Goal: Transaction & Acquisition: Purchase product/service

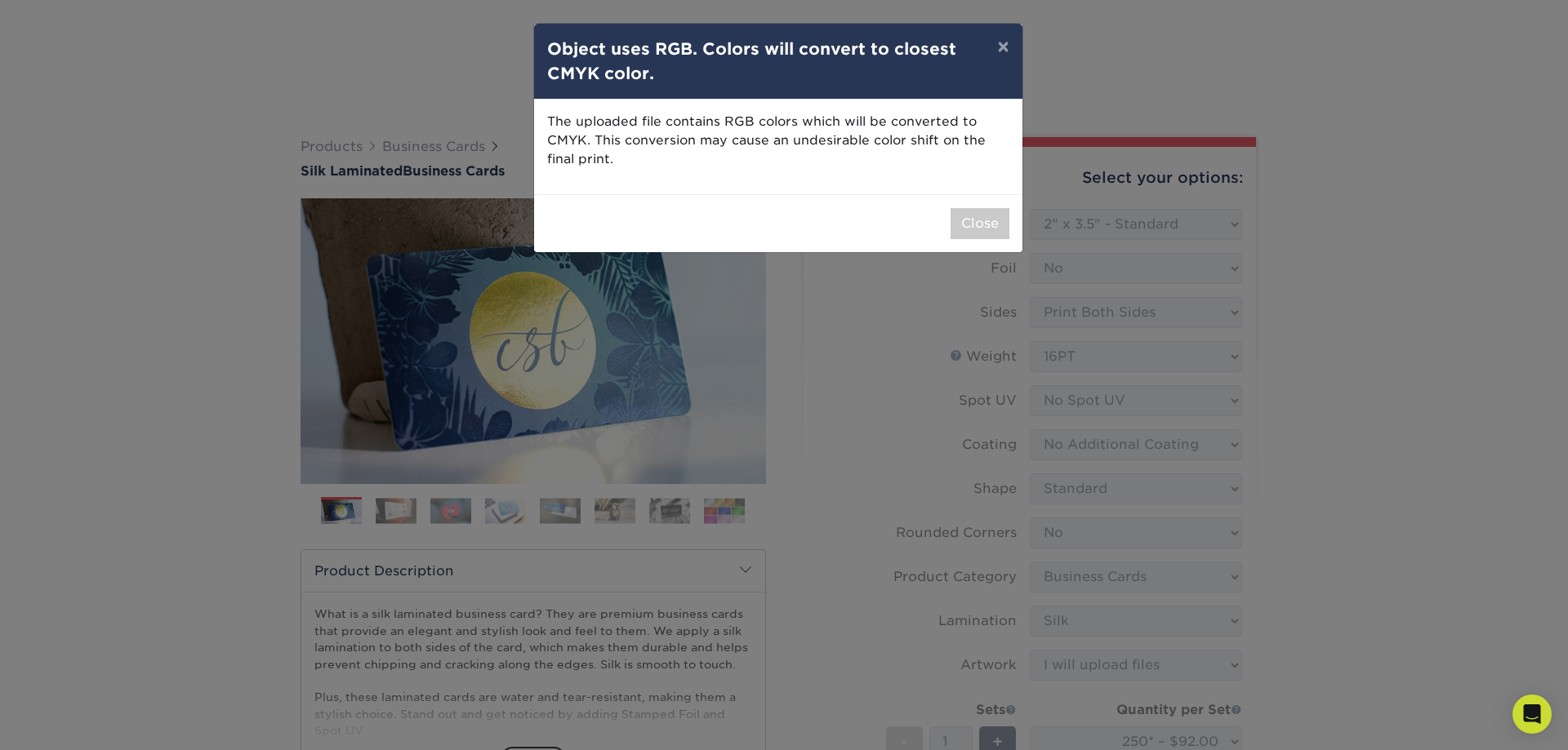
select select "2.00x3.50"
select select "0"
select select "3b5148f1-0588-4f88-a218-97bcfdce65c1"
select select "ccacb42f-45f7-42d3-bbd3-7c8421cf37f0"
select select "upload"
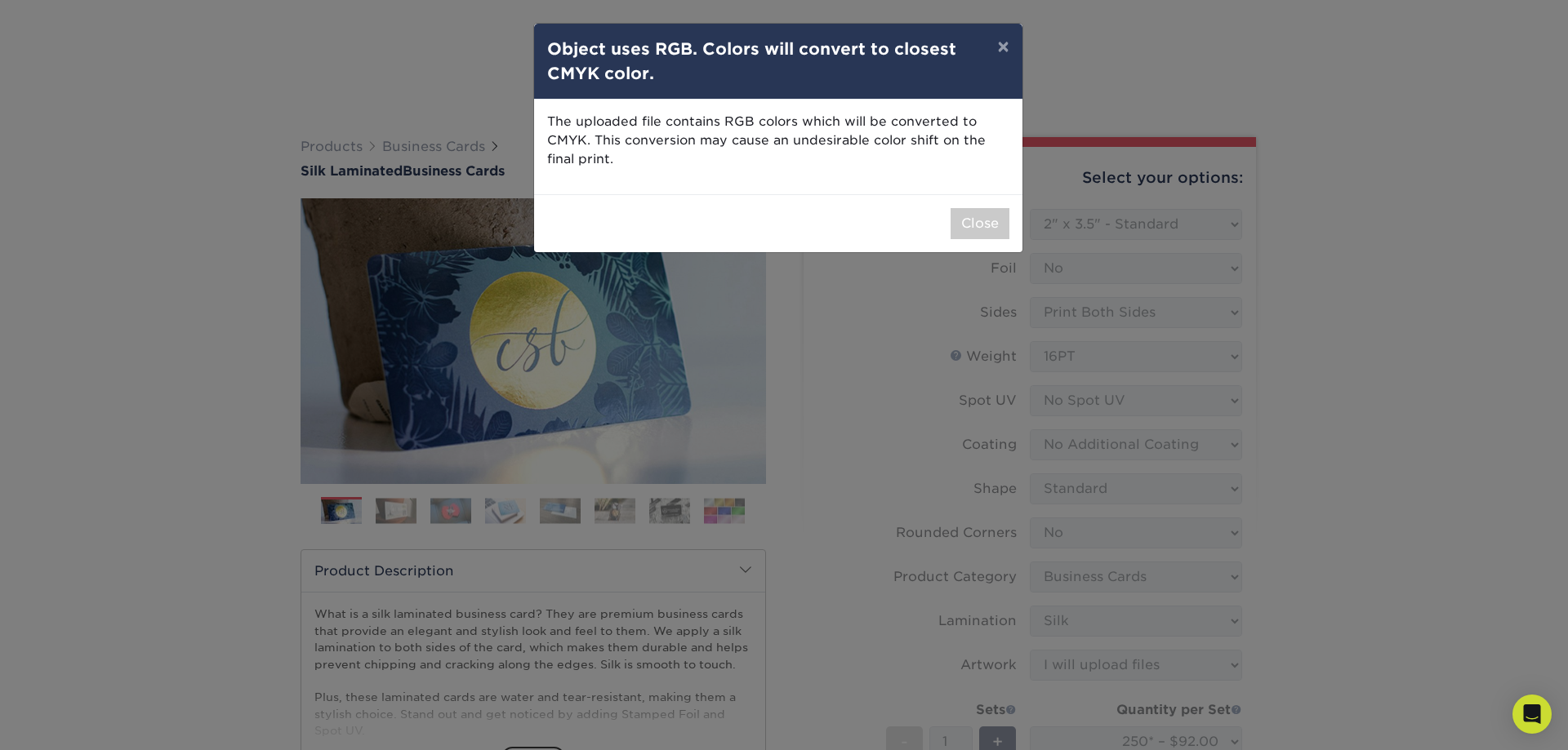
select select "250* – $92.00"
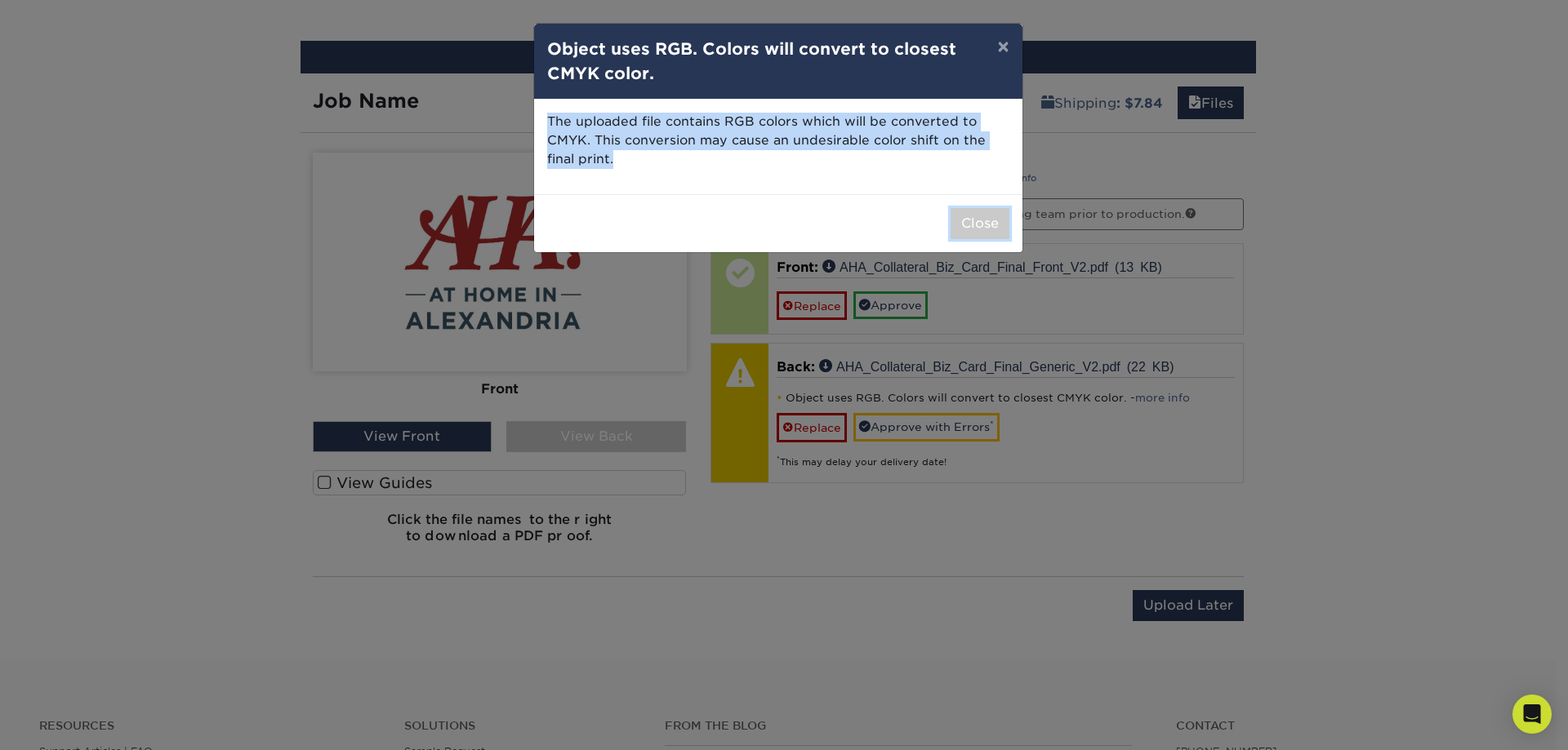
click at [990, 228] on button "Close" at bounding box center [980, 223] width 59 height 31
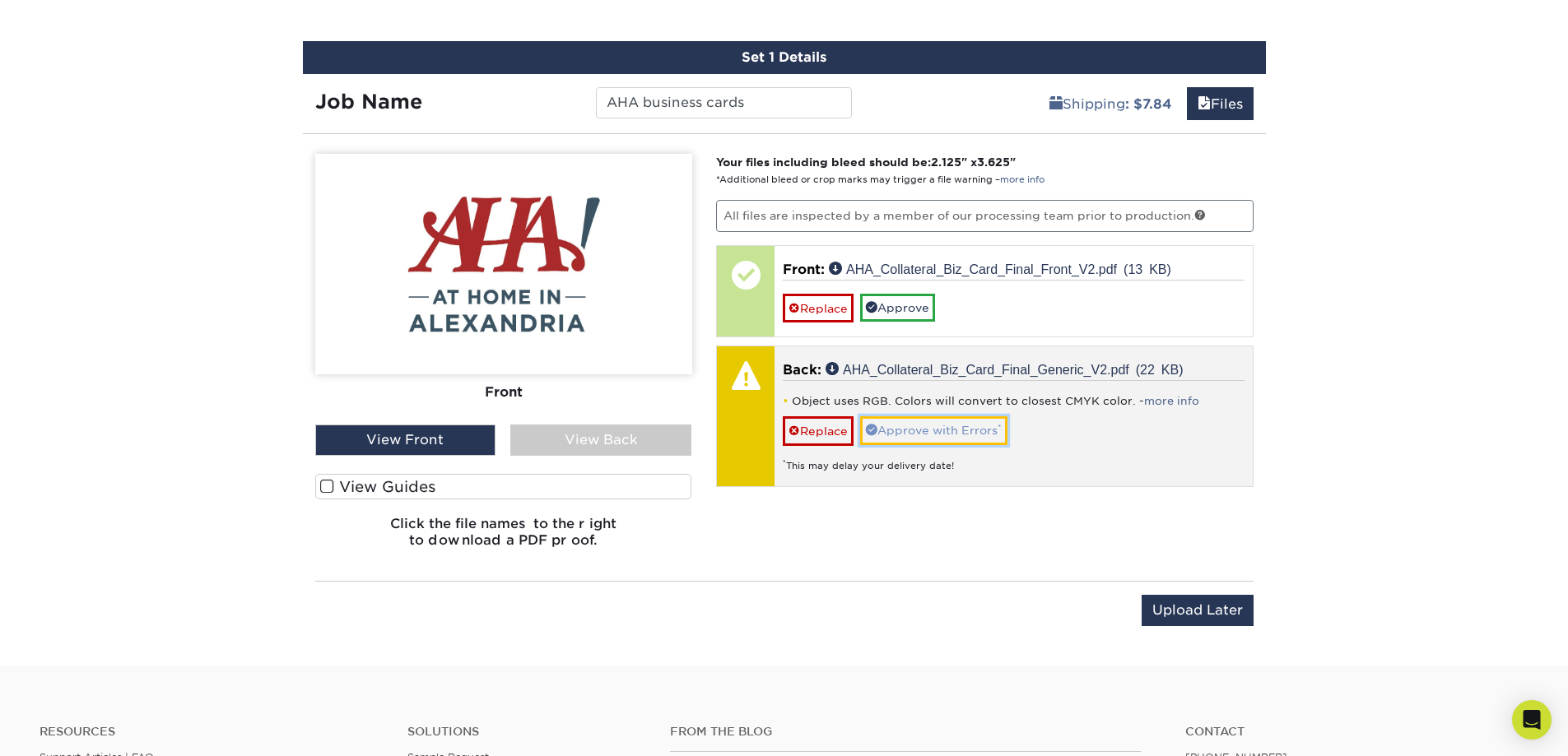
click at [951, 429] on link "Approve with Errors *" at bounding box center [934, 430] width 147 height 28
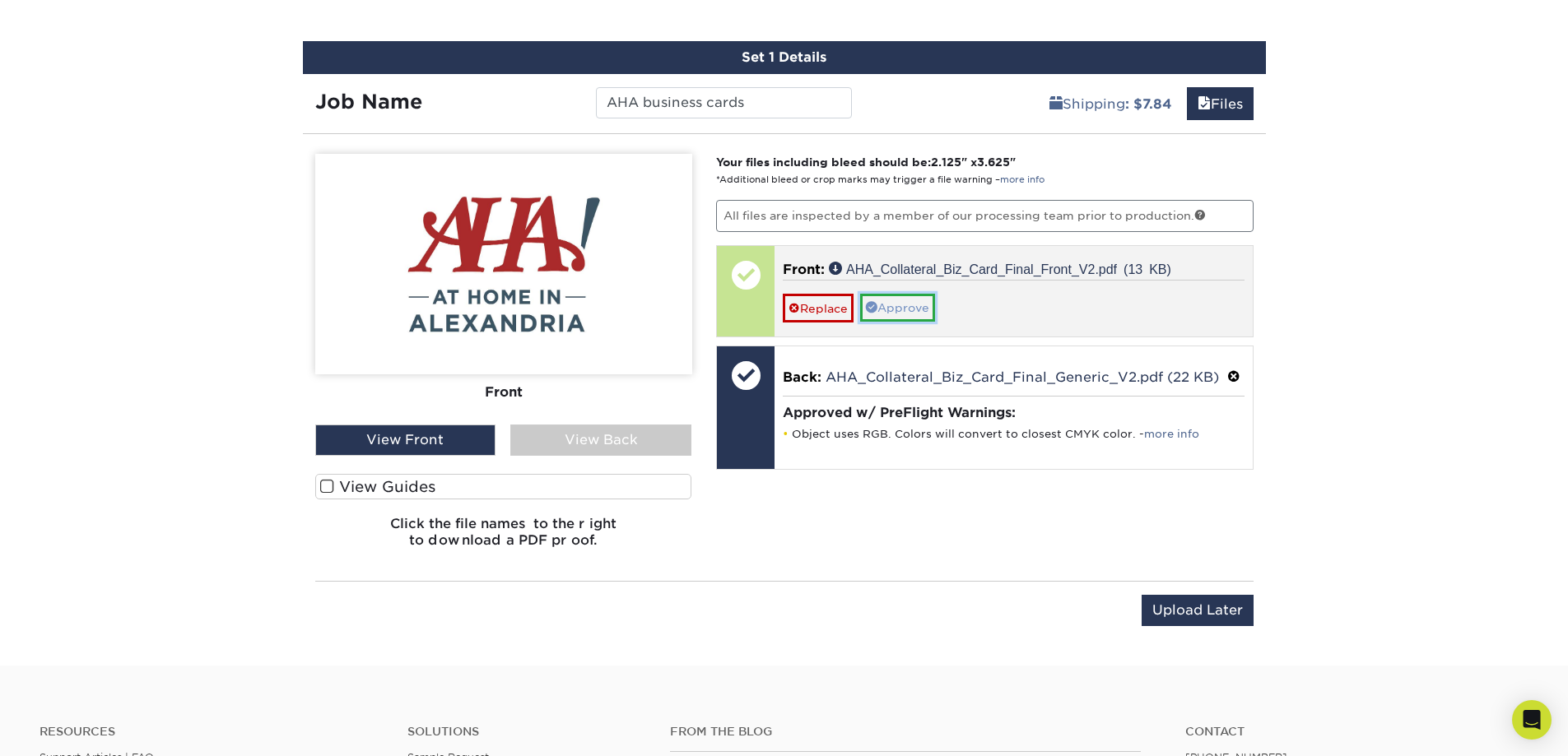
click at [916, 306] on link "Approve" at bounding box center [897, 307] width 75 height 28
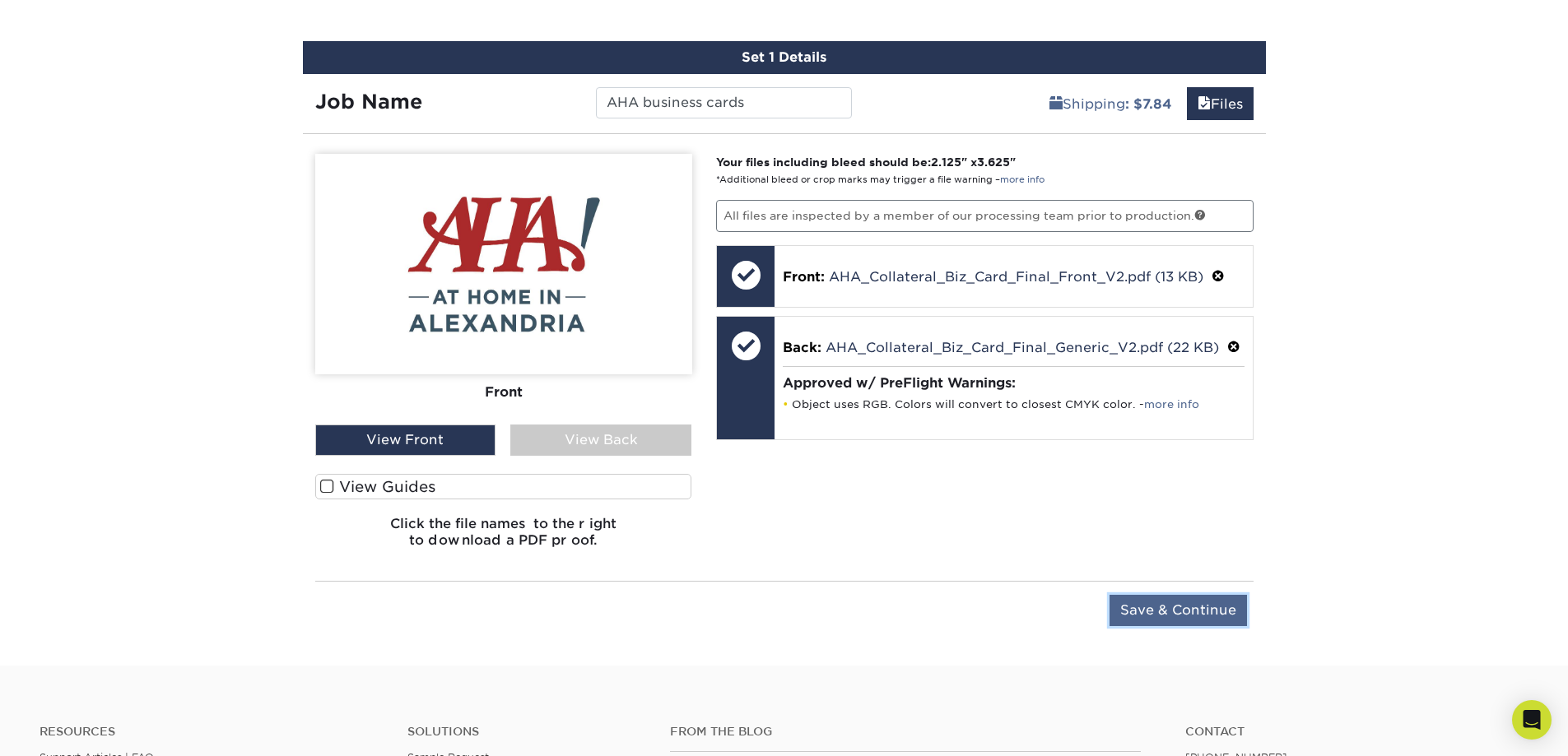
click at [1172, 611] on input "Save & Continue" at bounding box center [1178, 610] width 138 height 31
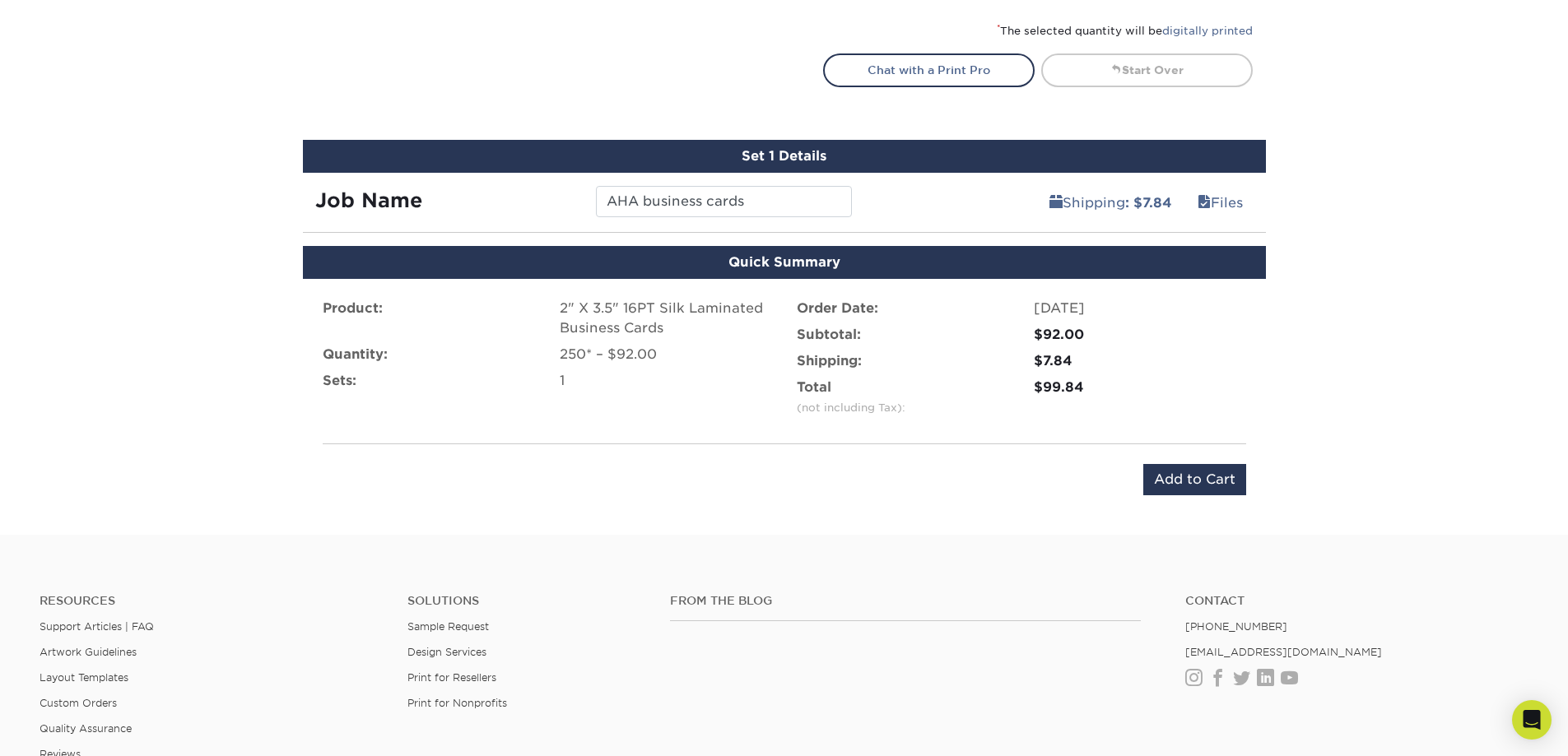
scroll to position [781, 0]
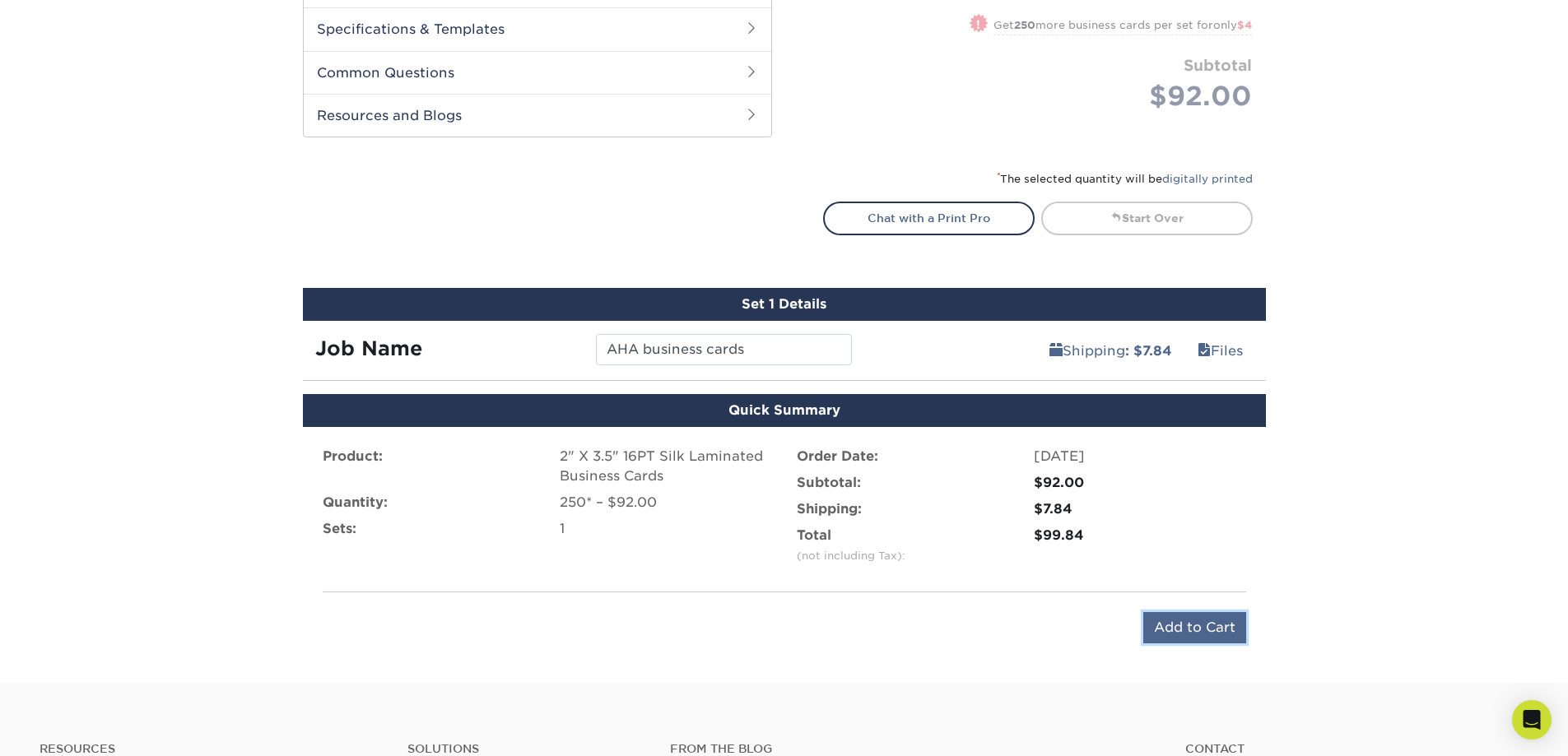
click at [1208, 631] on input "Add to Cart" at bounding box center [1195, 628] width 103 height 31
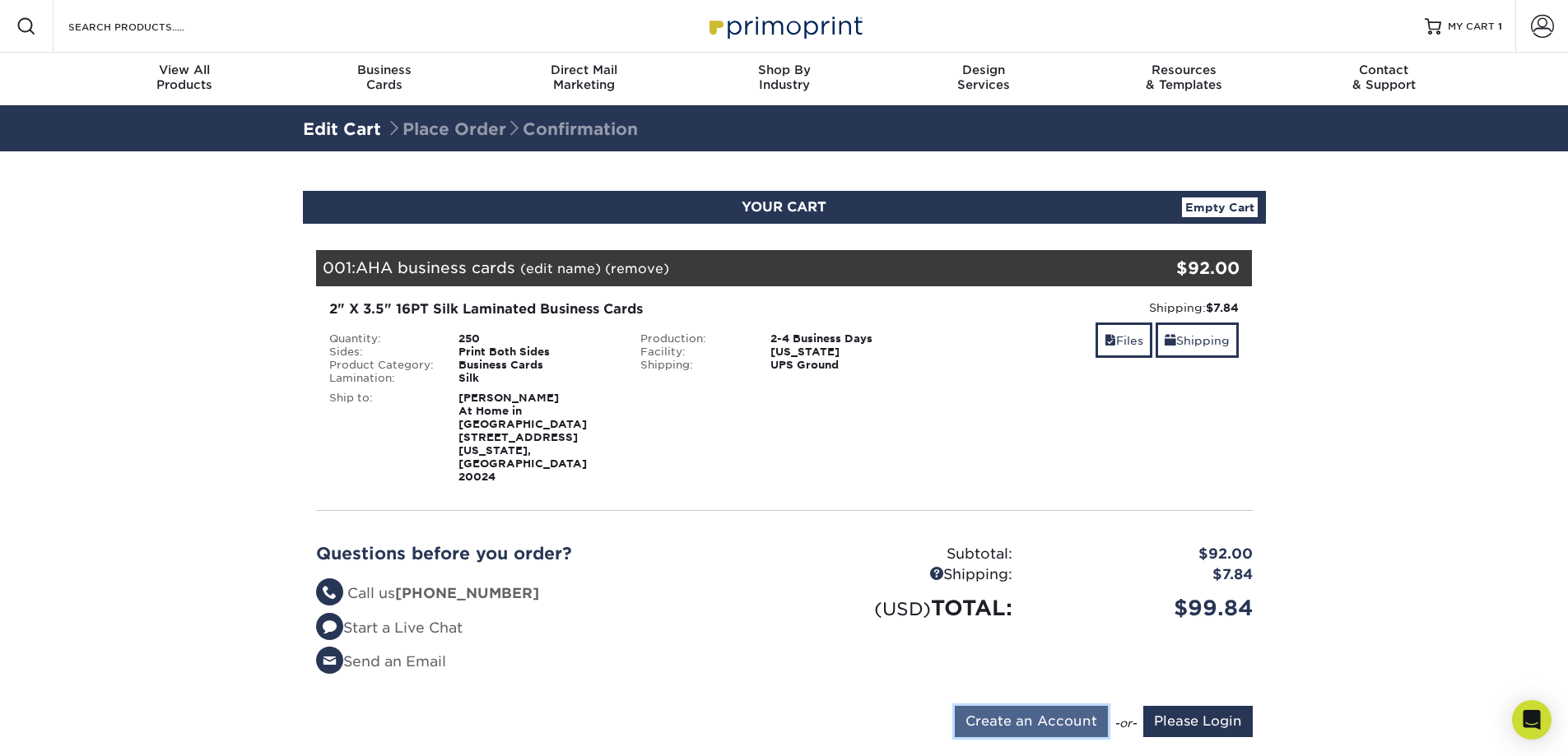
click at [999, 706] on input "Create an Account" at bounding box center [1031, 721] width 153 height 31
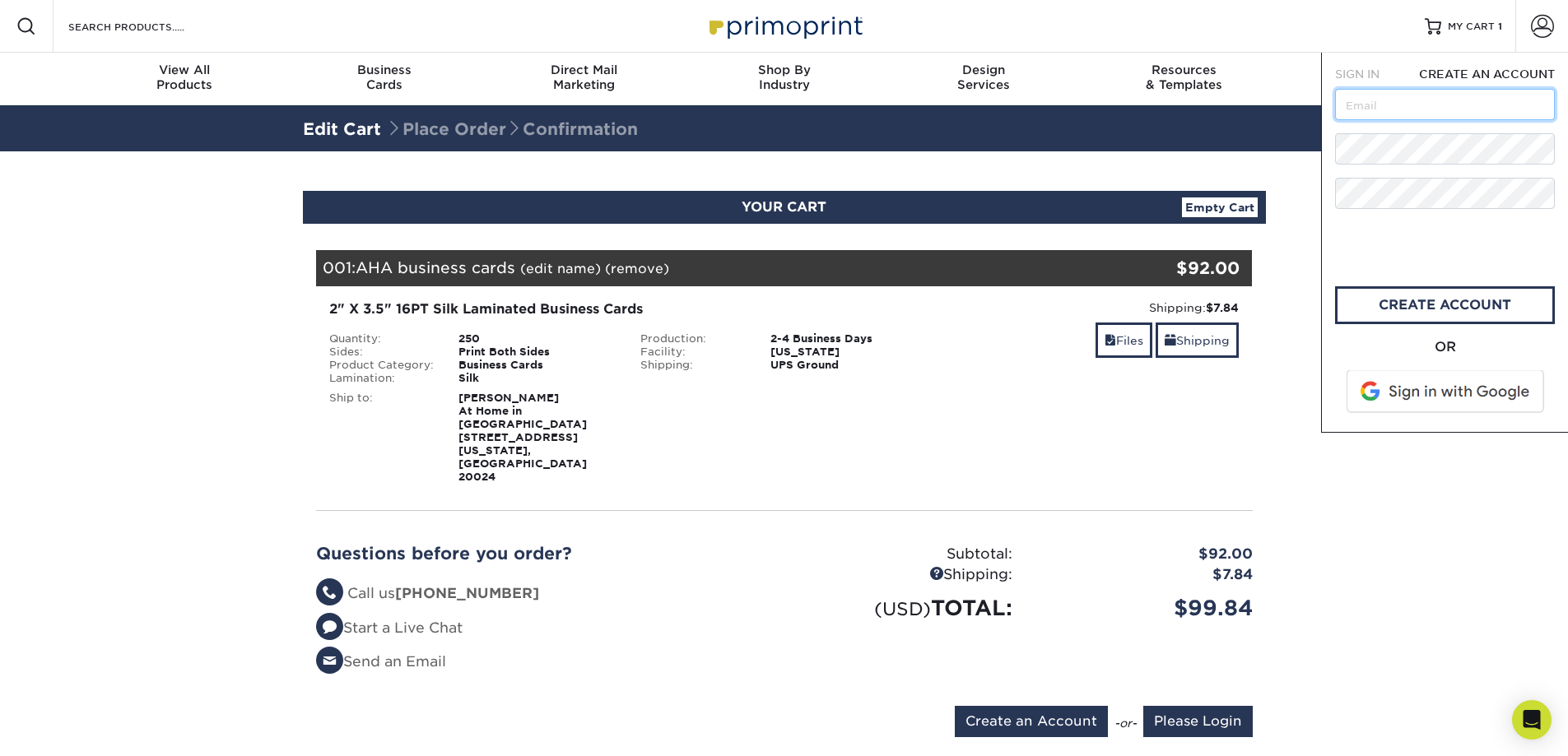
click at [1359, 111] on input "text" at bounding box center [1445, 104] width 220 height 31
type input "aha@athomeinalexandria.org"
click at [1392, 300] on link "create account" at bounding box center [1445, 305] width 220 height 38
click at [1193, 706] on input "Please Login" at bounding box center [1198, 721] width 110 height 31
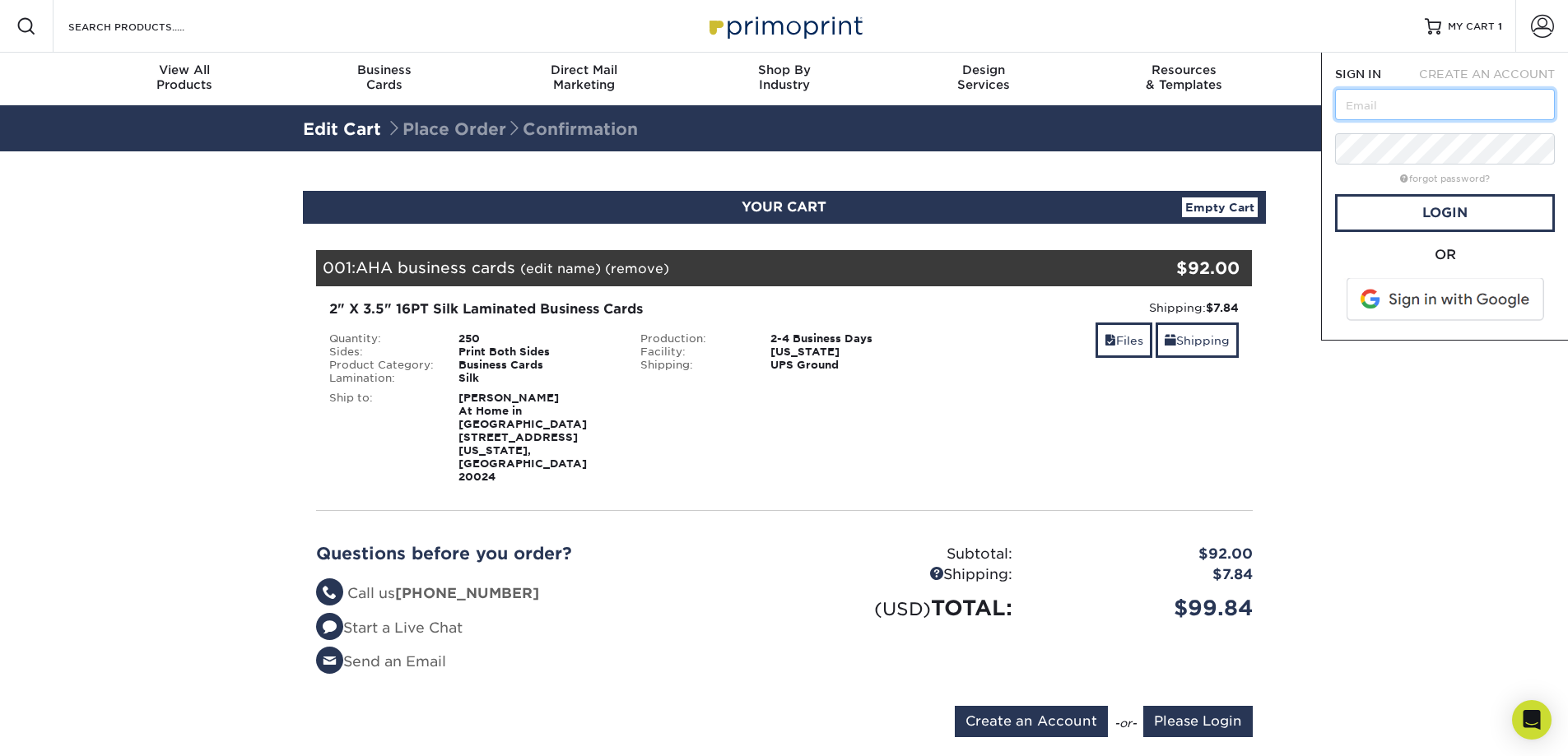
type input "aha@athomeinalexandria.org"
click at [1384, 205] on link "Login" at bounding box center [1445, 213] width 220 height 38
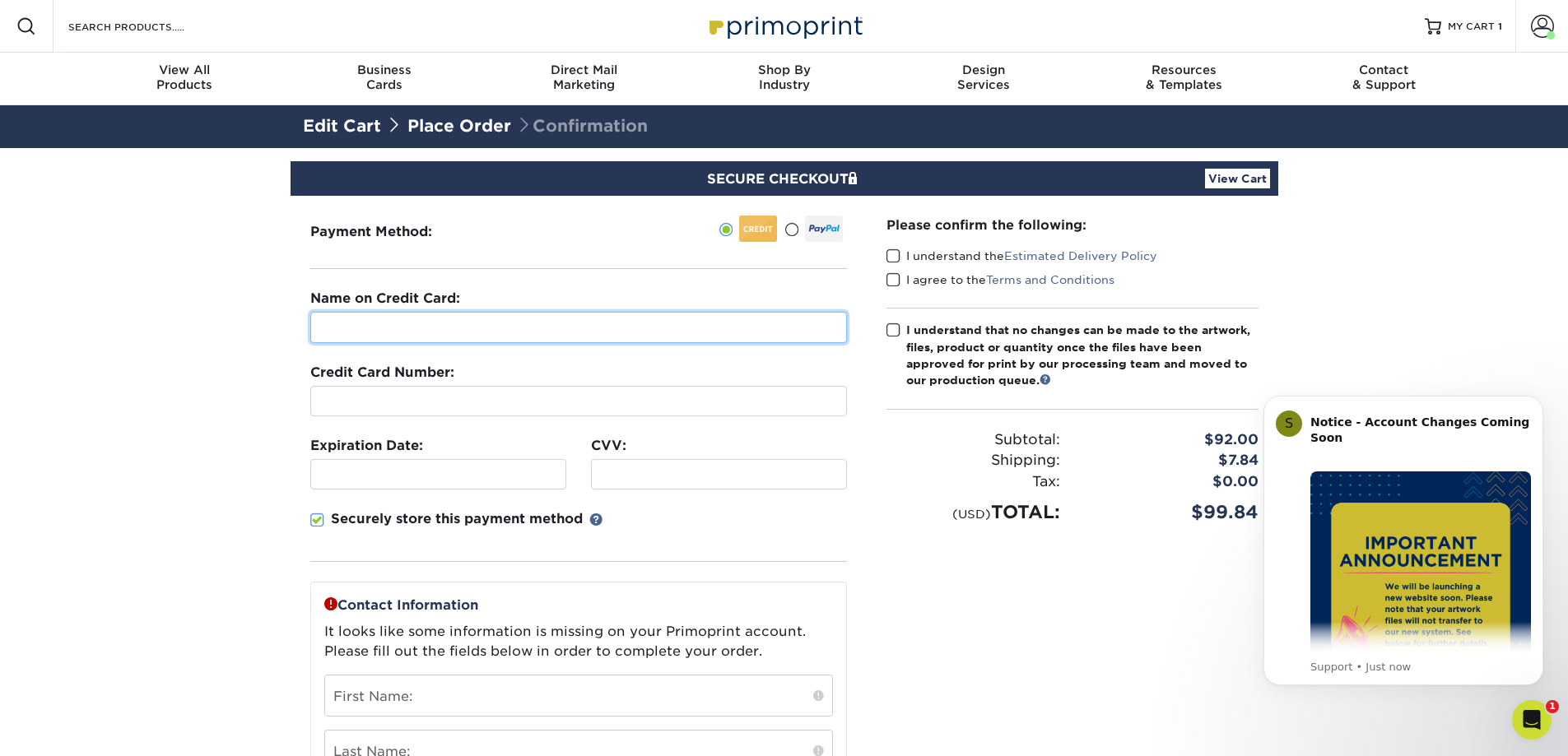
click at [440, 324] on input "text" at bounding box center [578, 327] width 536 height 31
type input "[PERSON_NAME]"
click at [665, 464] on div at bounding box center [719, 475] width 256 height 30
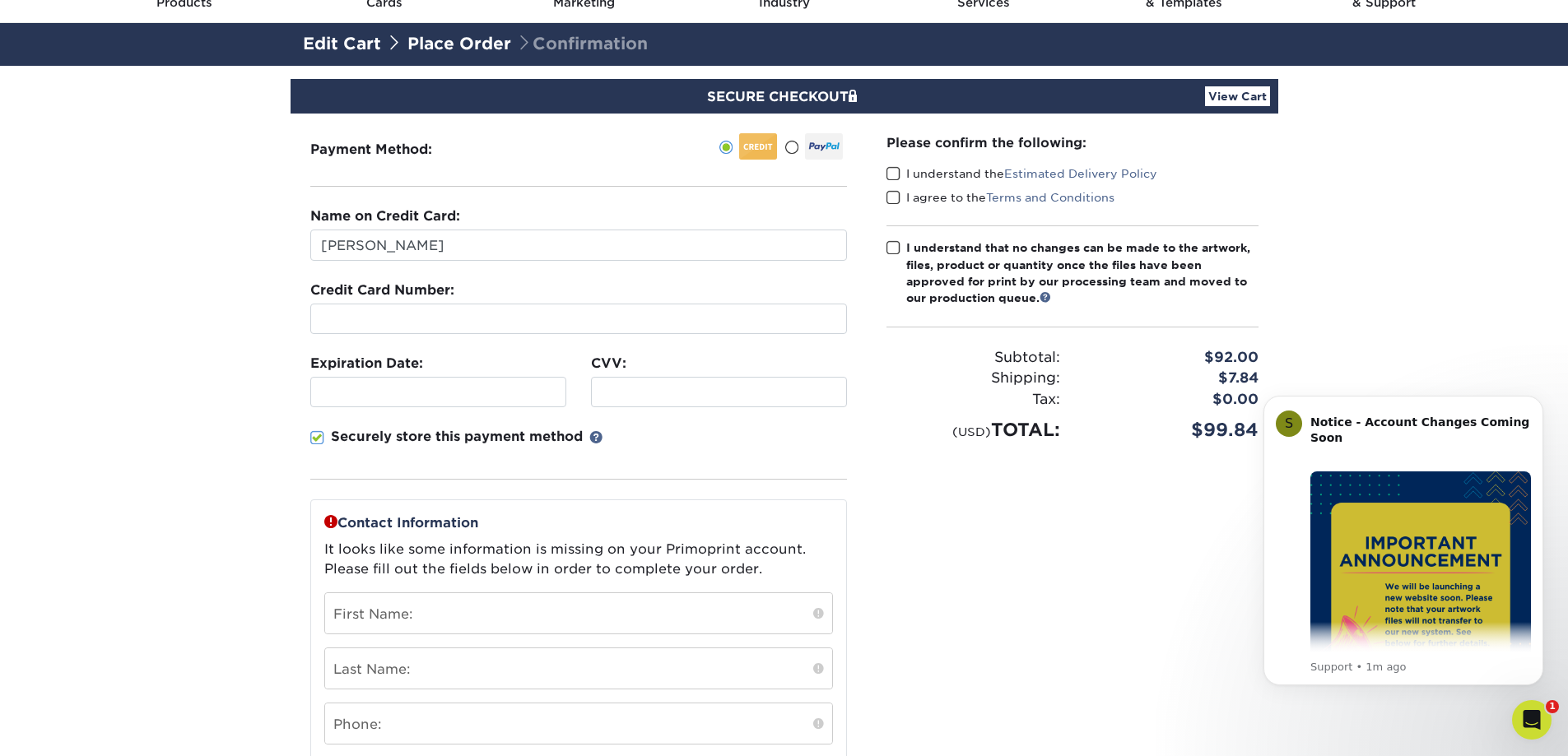
click at [322, 437] on span at bounding box center [317, 438] width 14 height 16
click at [0, 0] on input "Securely store this payment method" at bounding box center [0, 0] width 0 height 0
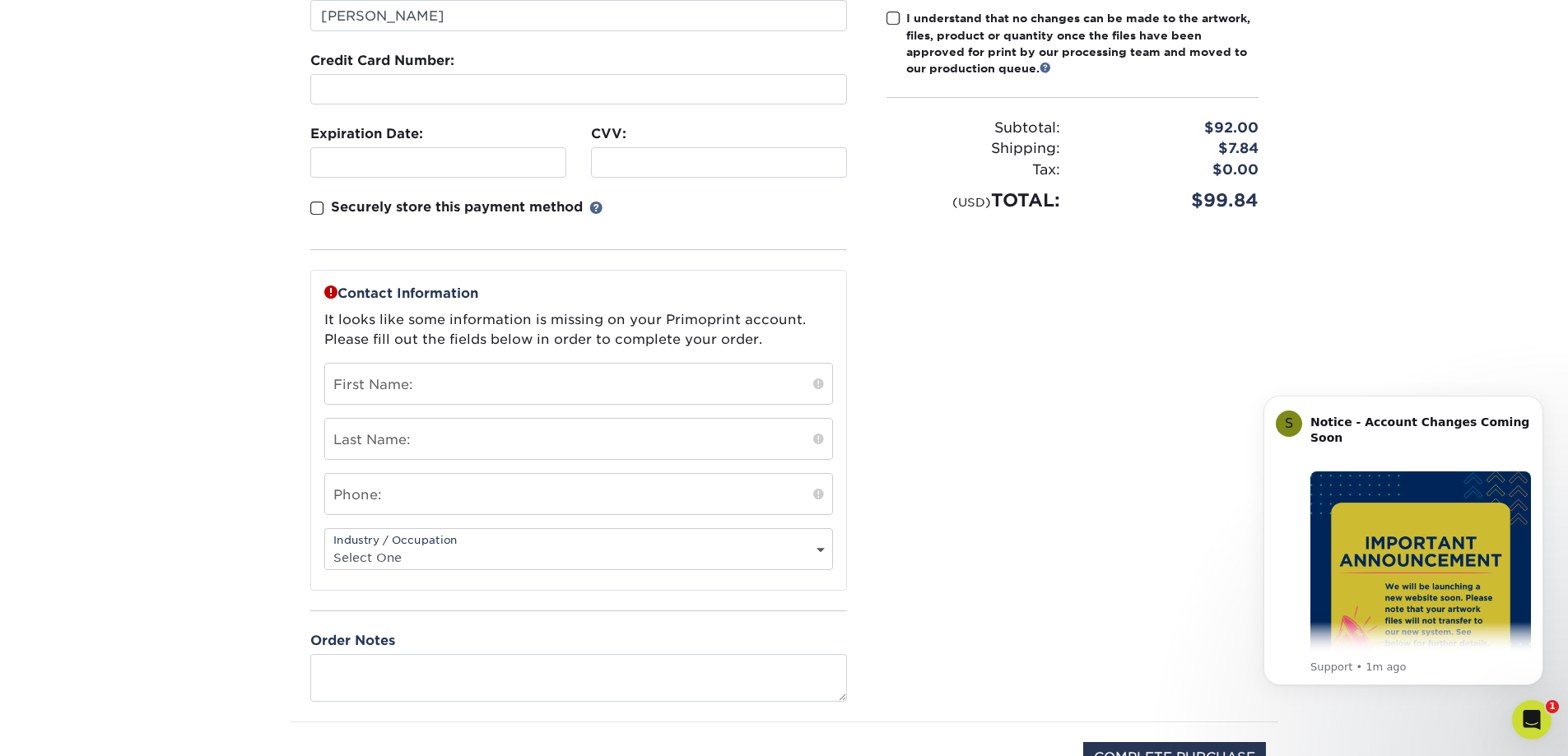
scroll to position [329, 0]
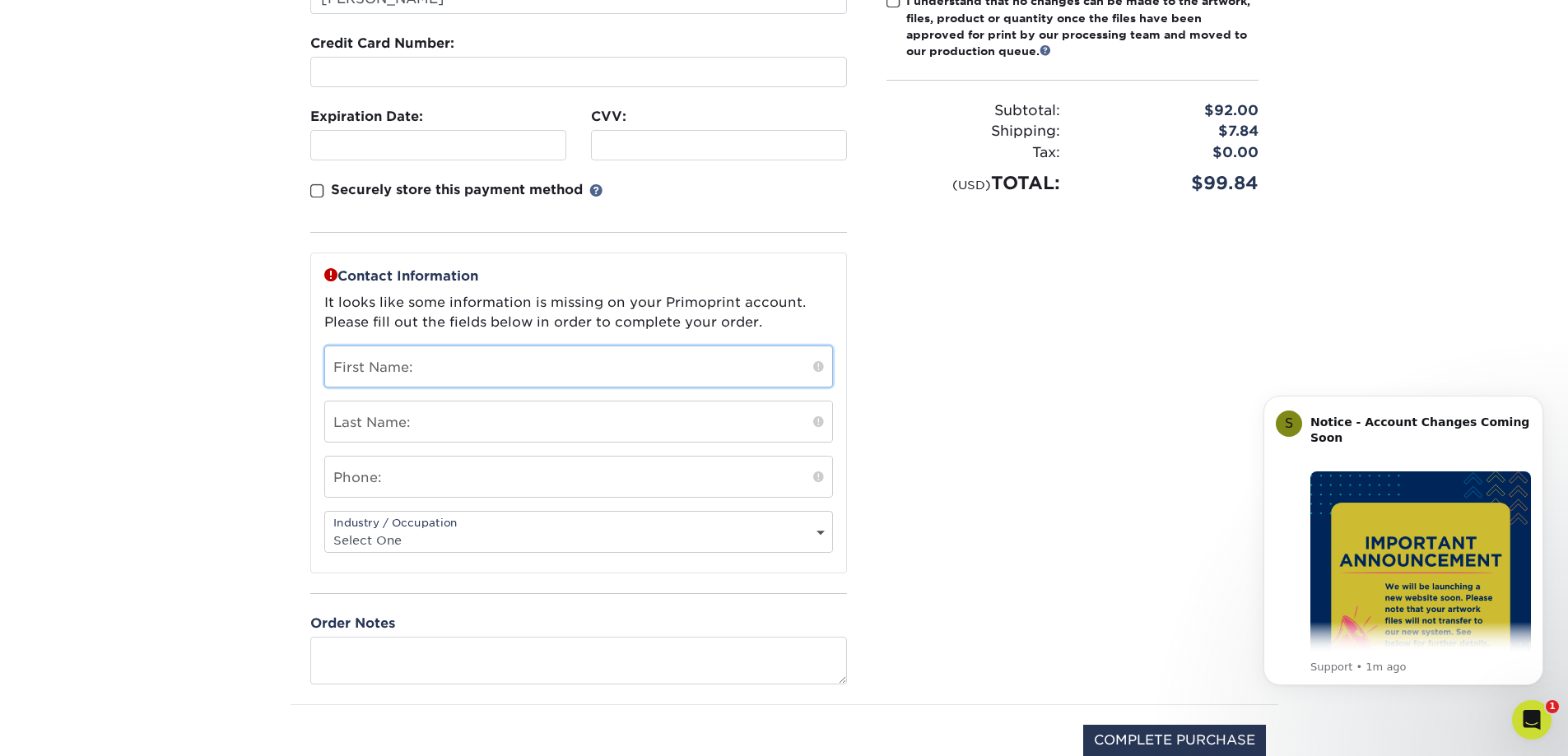
click at [464, 374] on input "text" at bounding box center [579, 367] width 507 height 41
type input "[PERSON_NAME]"
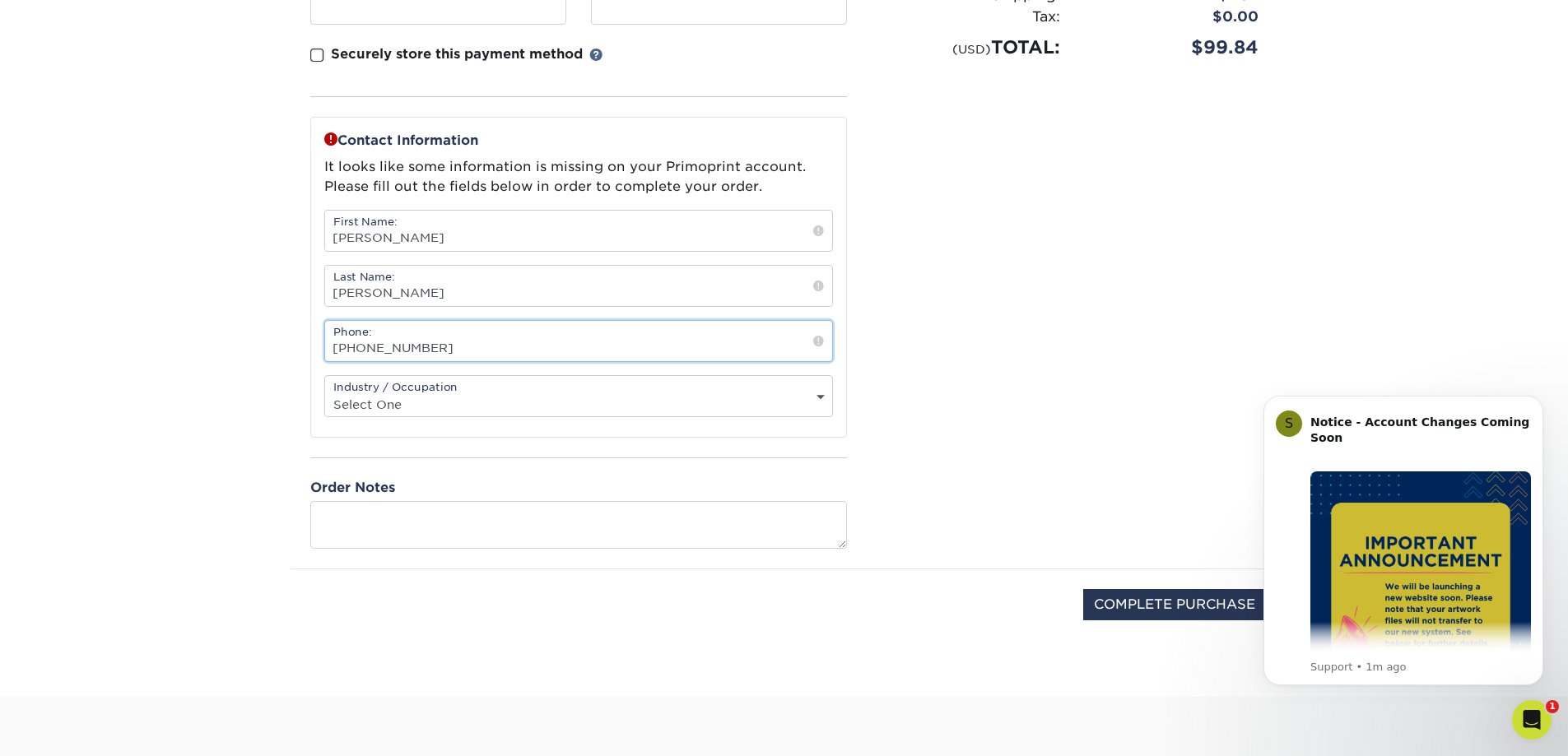
scroll to position [494, 0]
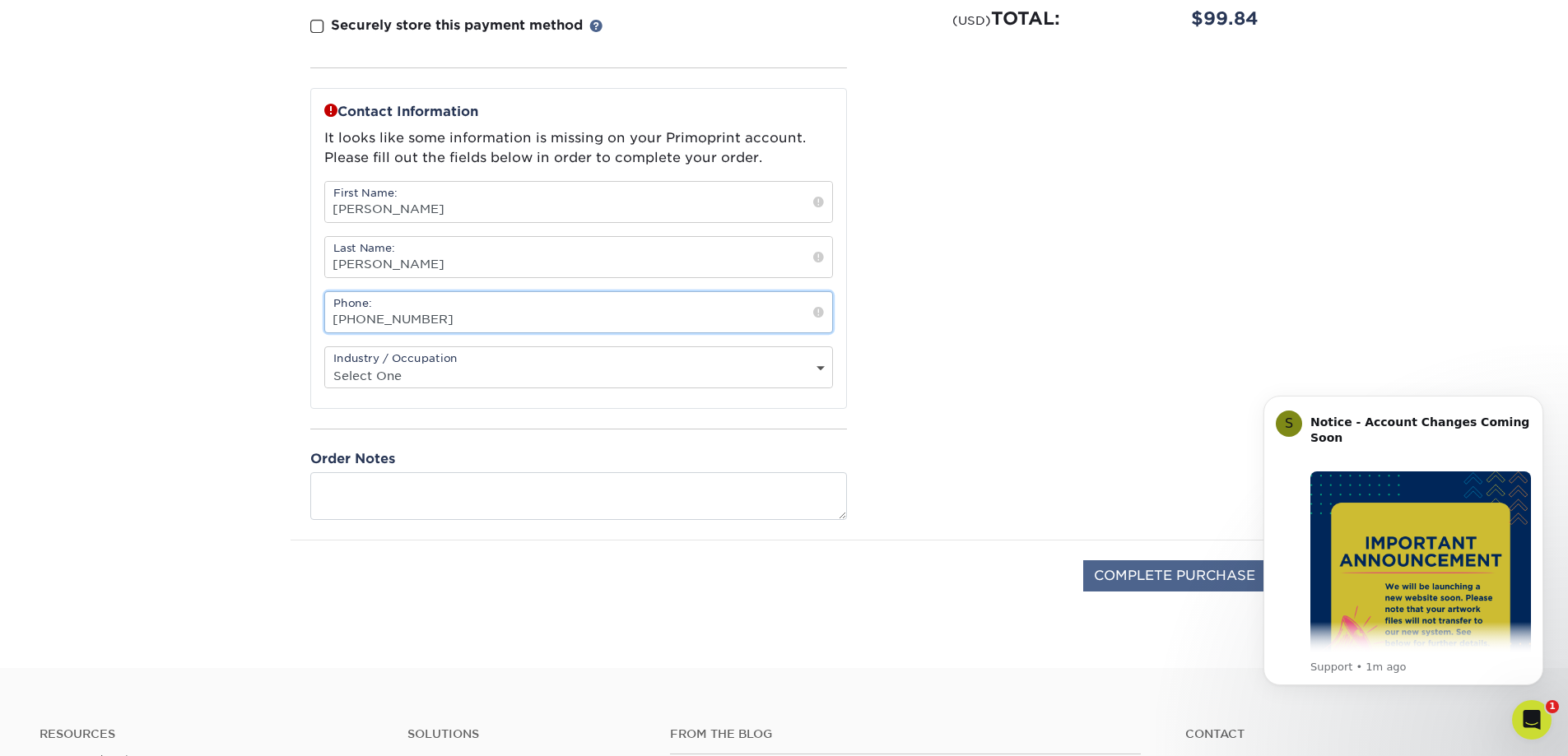
type input "[PHONE_NUMBER]"
click at [1122, 582] on input "COMPLETE PURCHASE" at bounding box center [1174, 575] width 182 height 31
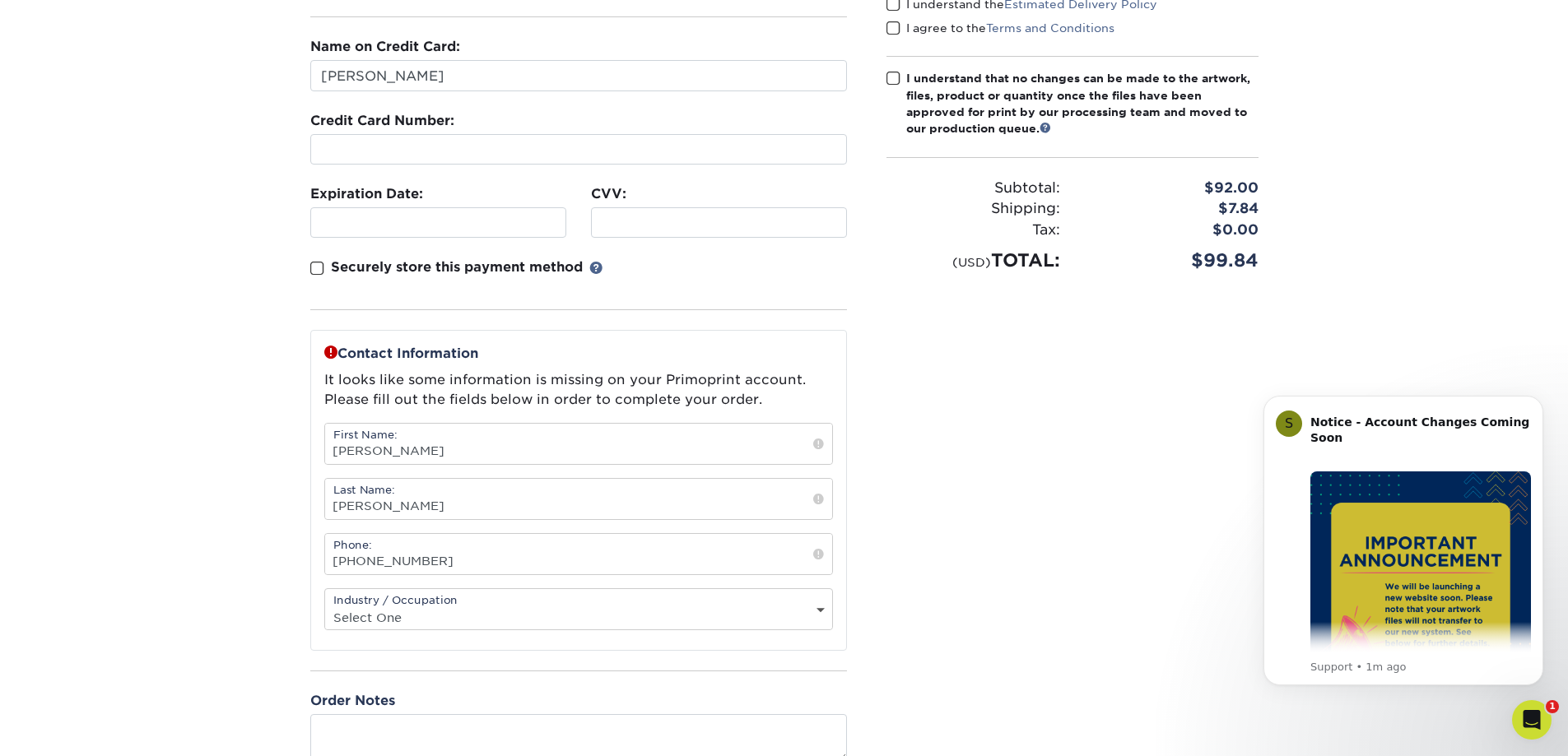
scroll to position [329, 0]
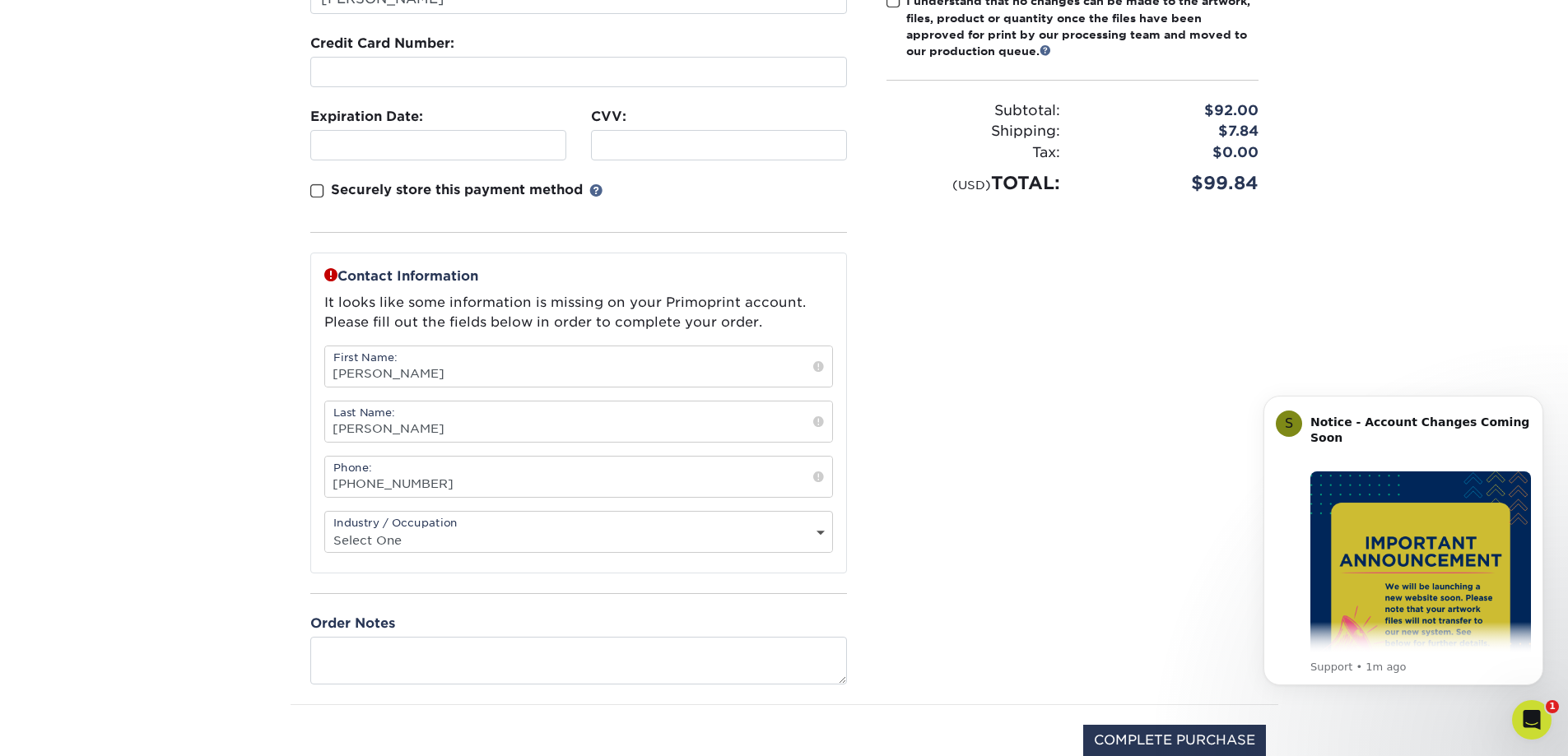
click at [778, 540] on select "Select One Administrative Executive Human Resources Construction Education Ente…" at bounding box center [579, 540] width 507 height 24
select select "20"
click at [325, 528] on select "Select One Administrative Executive Human Resources Construction Education Ente…" at bounding box center [579, 540] width 507 height 24
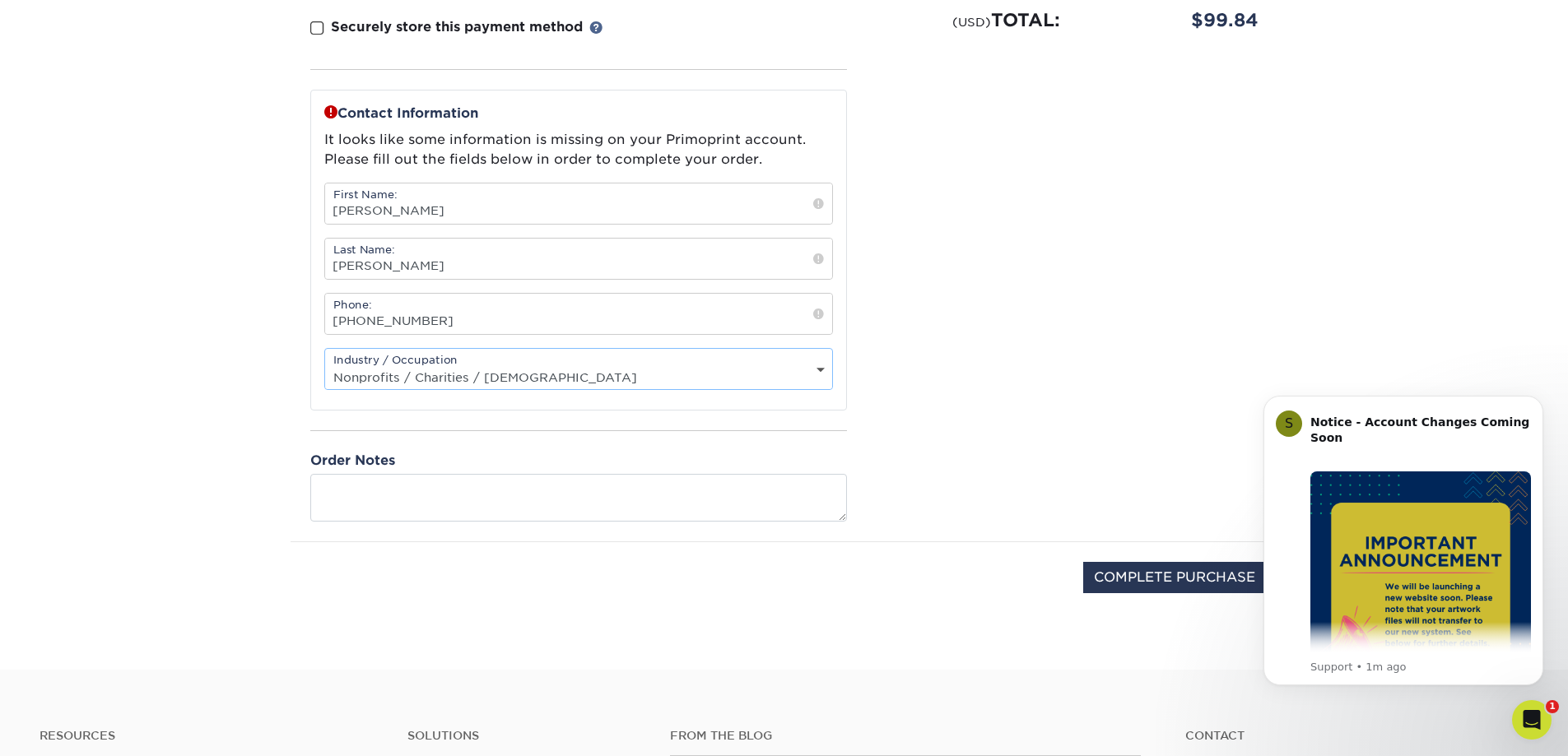
scroll to position [494, 0]
click at [1126, 580] on input "COMPLETE PURCHASE" at bounding box center [1174, 575] width 182 height 31
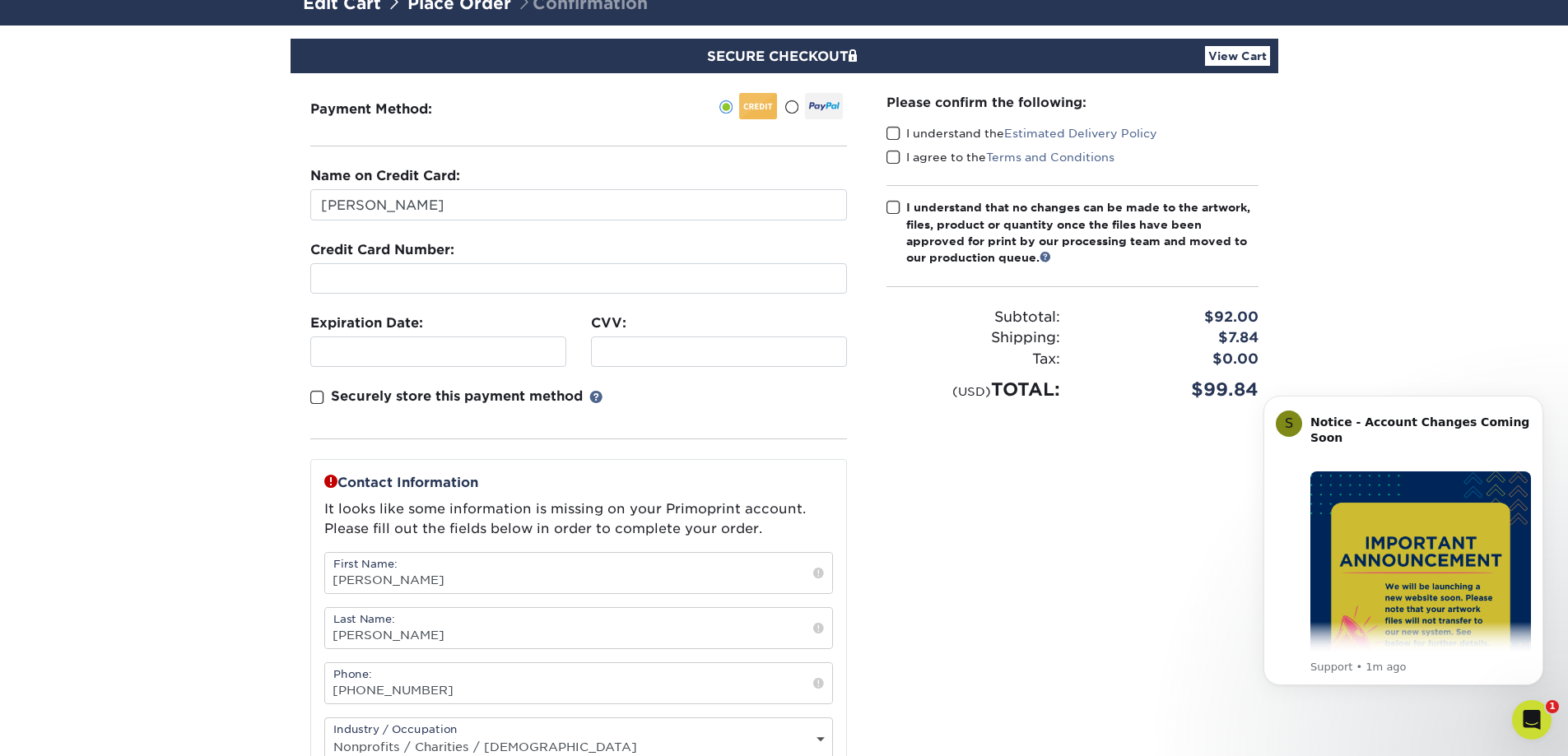
scroll to position [0, 0]
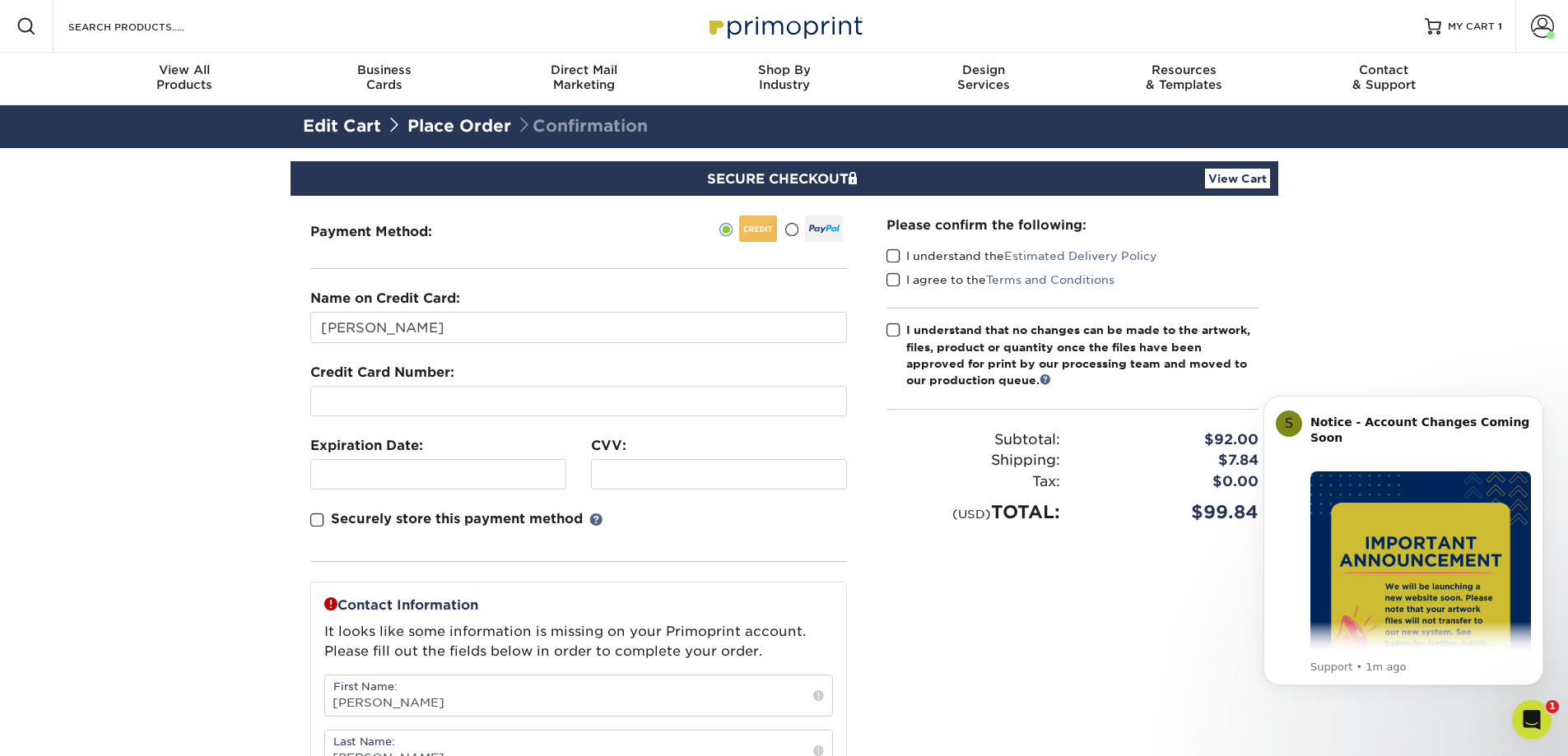
drag, startPoint x: 894, startPoint y: 255, endPoint x: 890, endPoint y: 266, distance: 11.7
click at [893, 255] on span at bounding box center [893, 256] width 14 height 16
click at [0, 0] on input "I understand the Estimated Delivery Policy" at bounding box center [0, 0] width 0 height 0
click at [893, 278] on span at bounding box center [893, 280] width 14 height 16
click at [0, 0] on input "I agree to the Terms and Conditions" at bounding box center [0, 0] width 0 height 0
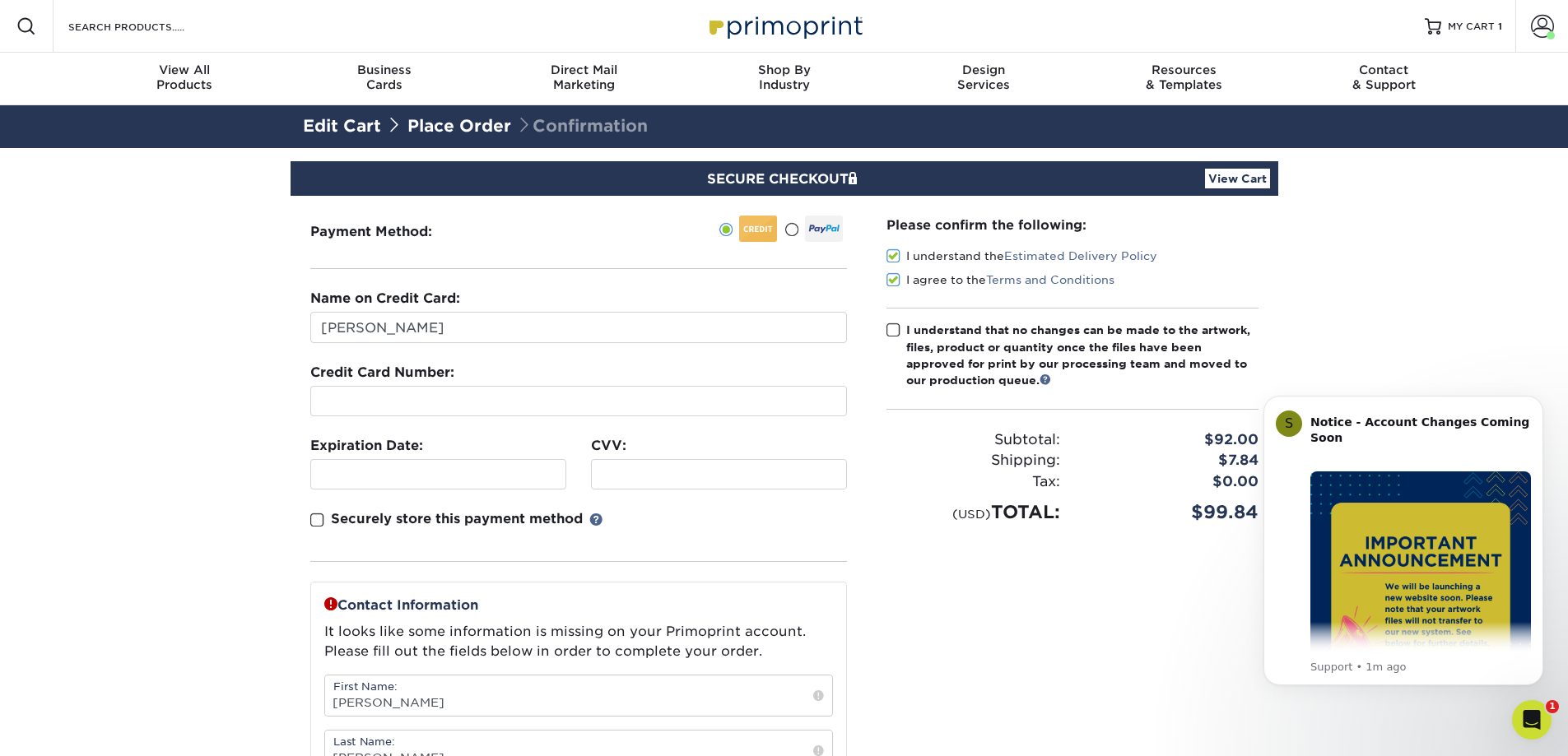
click at [893, 332] on span at bounding box center [893, 330] width 14 height 16
click at [0, 0] on input "I understand that no changes can be made to the artwork, files, product or quan…" at bounding box center [0, 0] width 0 height 0
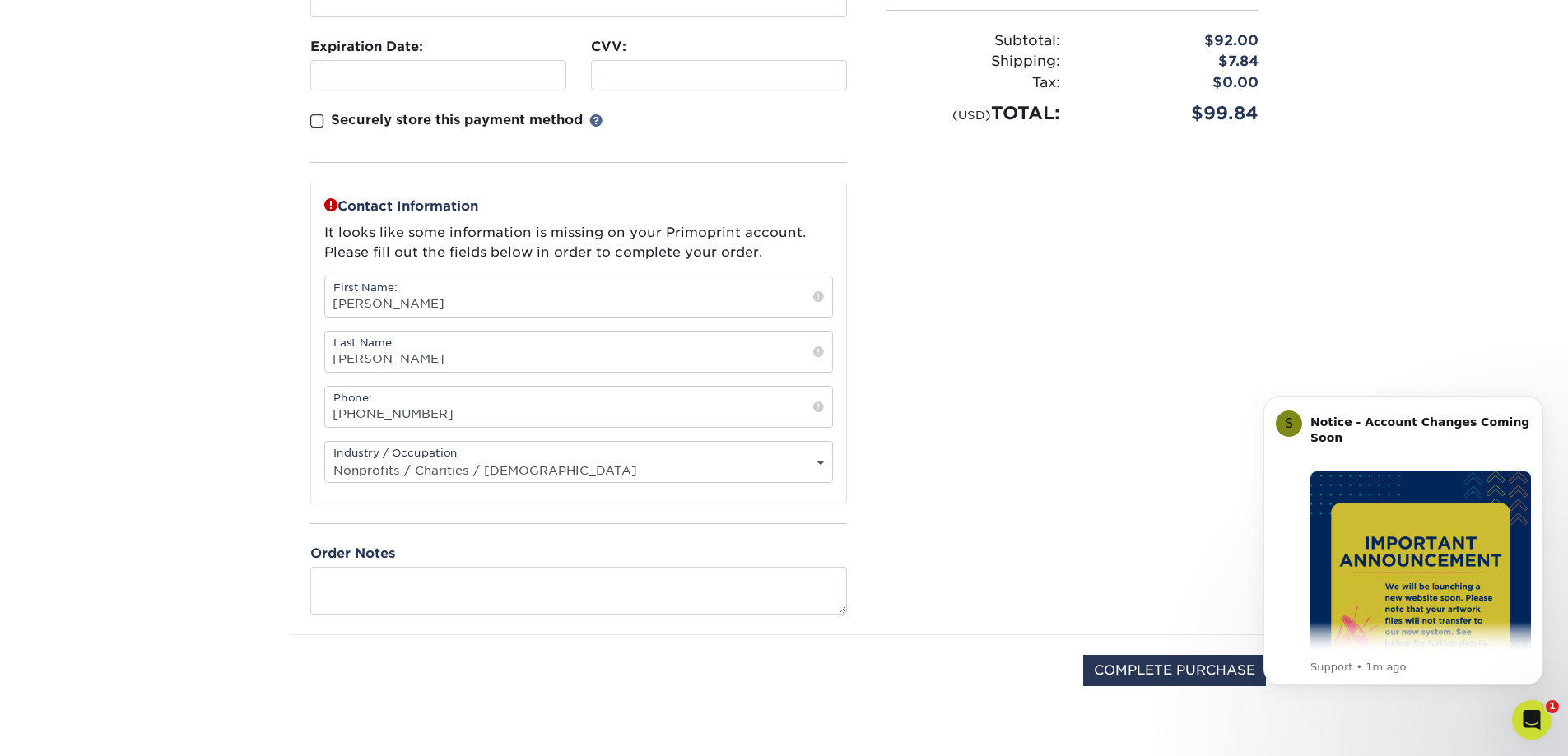
scroll to position [576, 0]
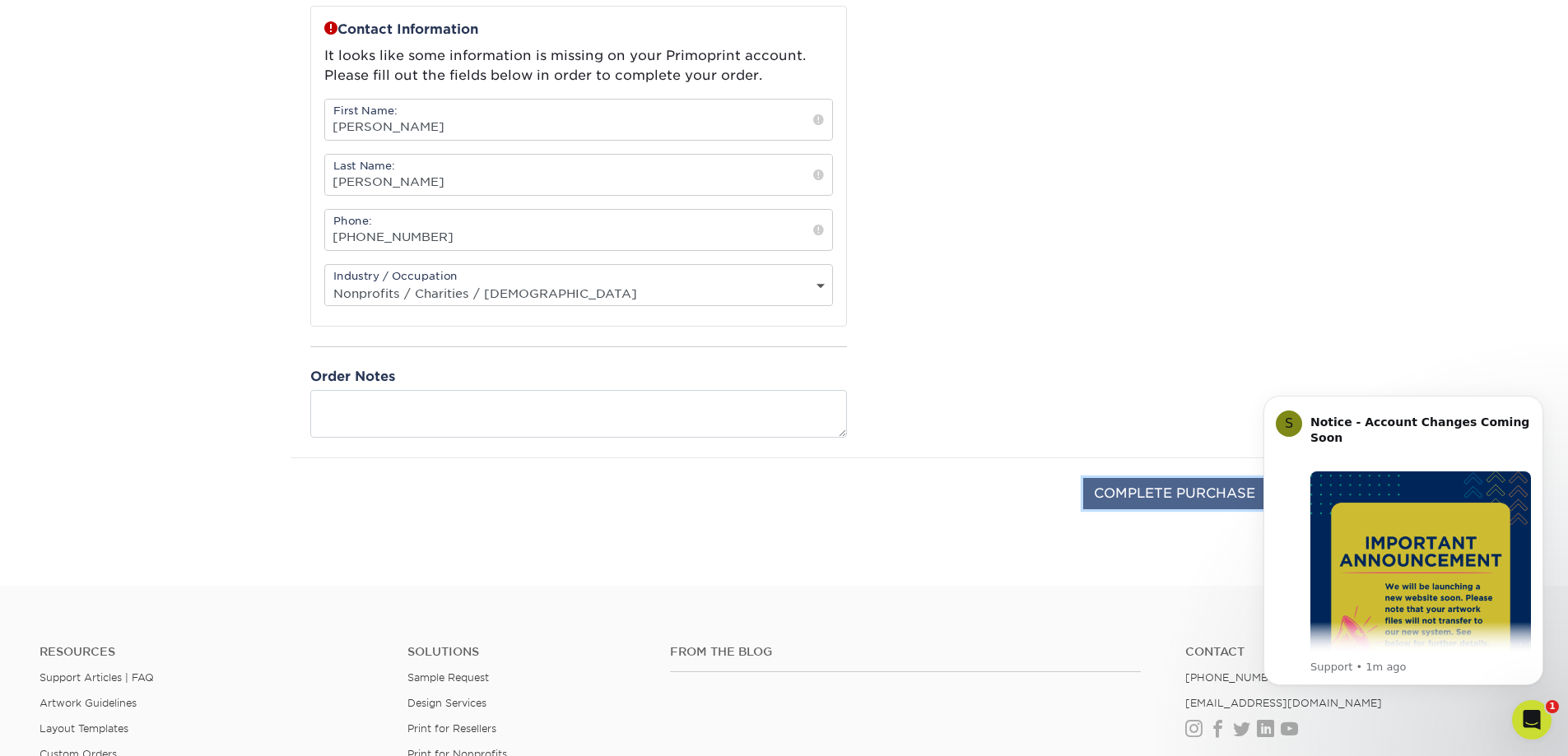
click at [1109, 491] on input "COMPLETE PURCHASE" at bounding box center [1174, 493] width 182 height 31
type input "PROCESSING, PLEASE WAIT..."
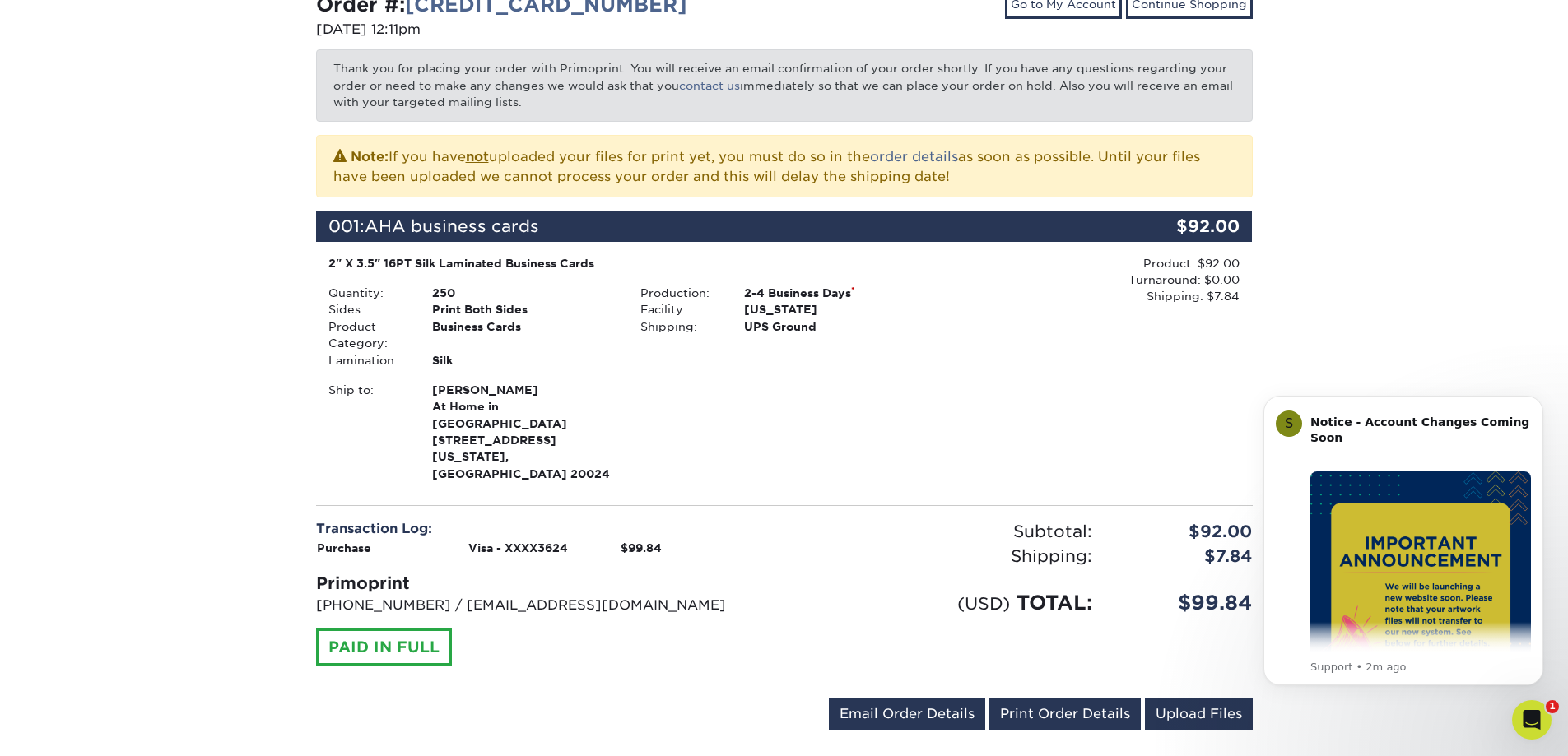
scroll to position [329, 0]
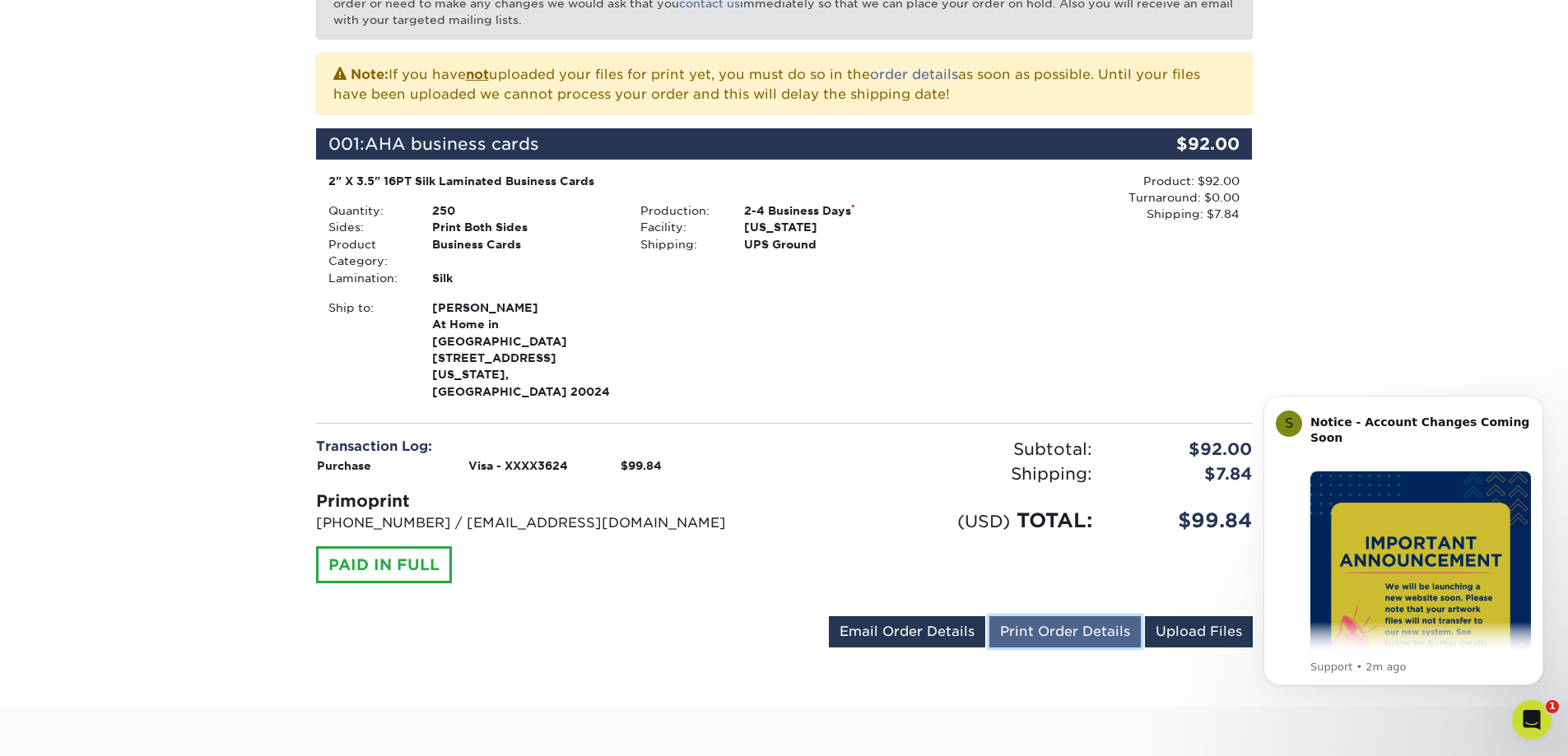
click at [1070, 617] on link "Print Order Details" at bounding box center [1064, 632] width 151 height 31
